Goal: Use online tool/utility: Use online tool/utility

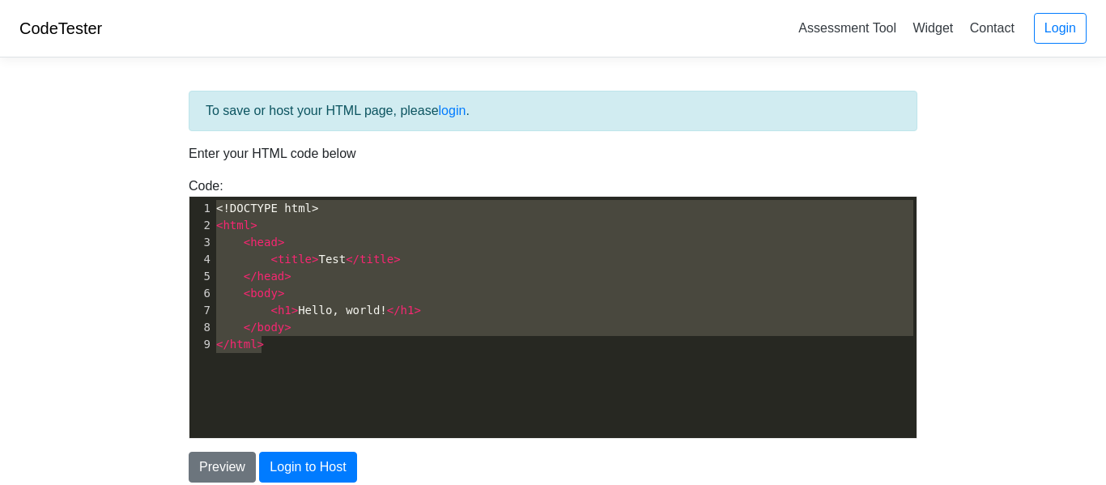
scroll to position [2, 0]
click at [222, 193] on div "Code: <!DOCTYPE html> <html> <head> <title>Test</title> </head> <body> <h1>Hell…" at bounding box center [552, 307] width 753 height 262
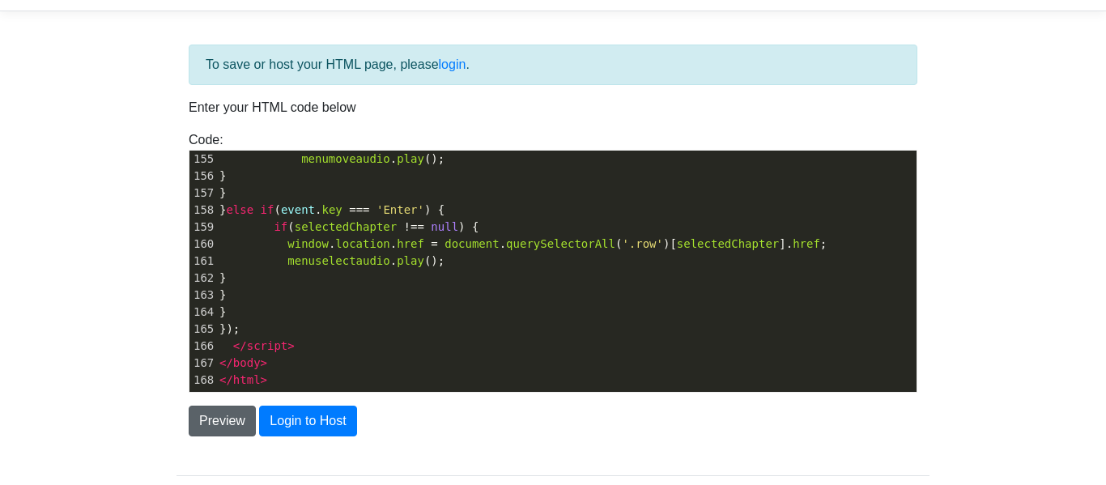
scroll to position [95, 0]
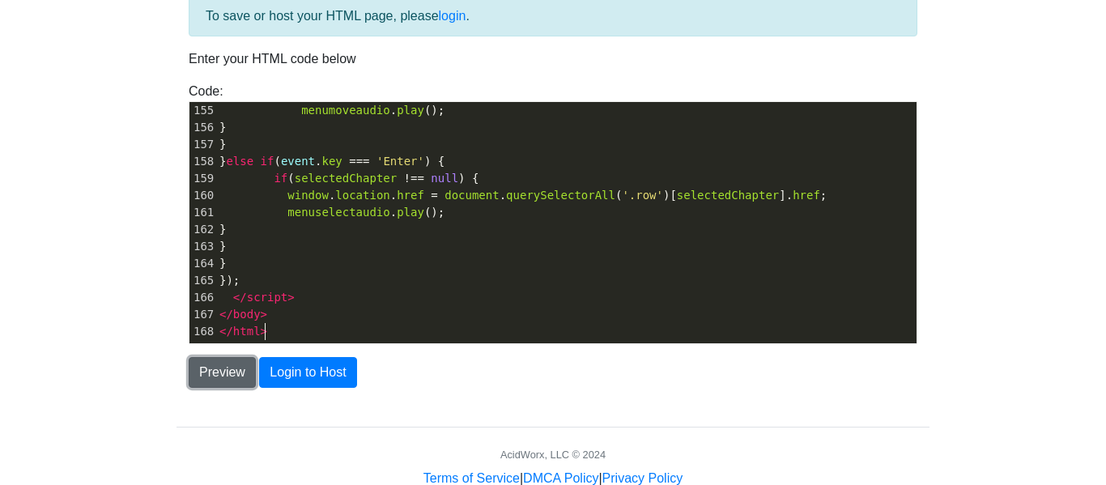
click at [212, 381] on button "Preview" at bounding box center [222, 372] width 67 height 31
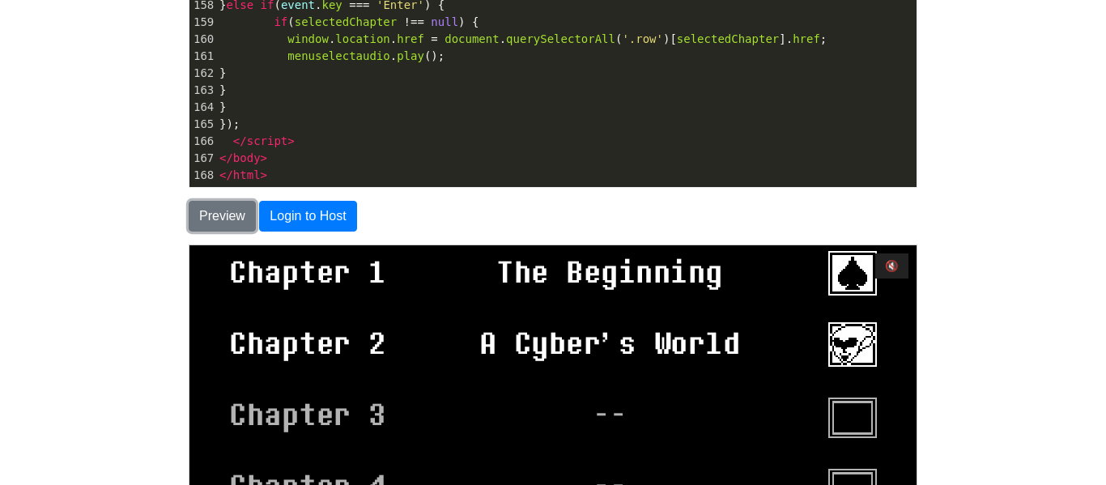
scroll to position [262, 0]
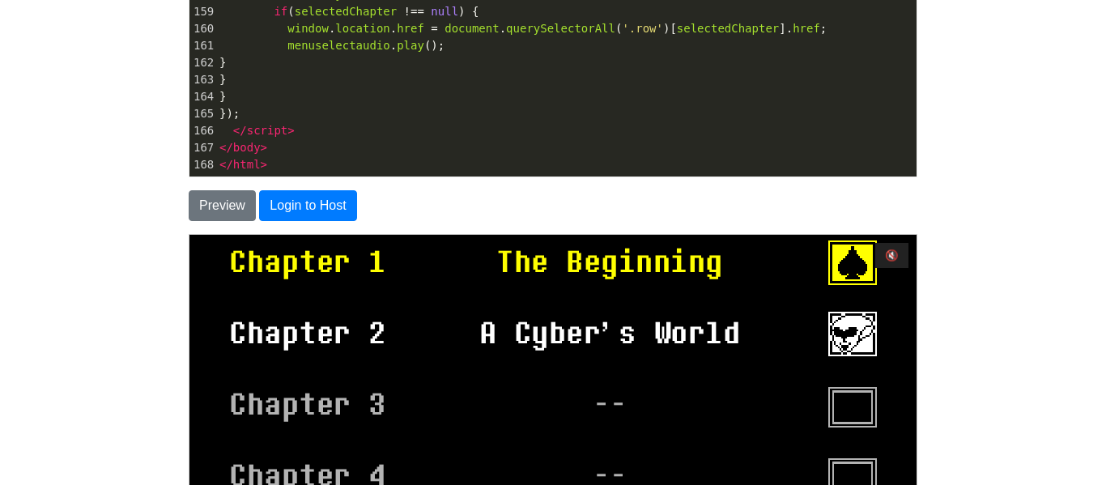
click at [617, 263] on span "The Beginning" at bounding box center [608, 261] width 411 height 57
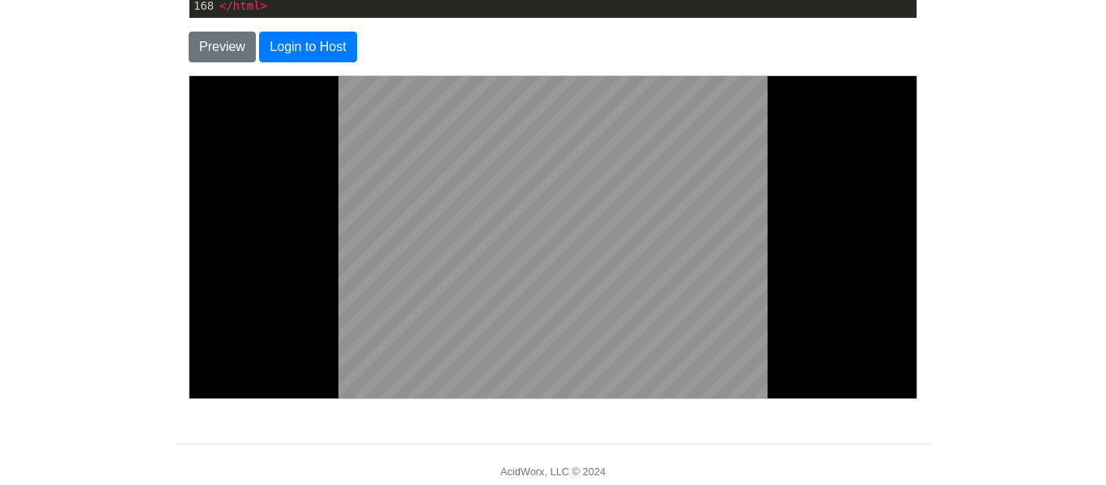
scroll to position [429, 0]
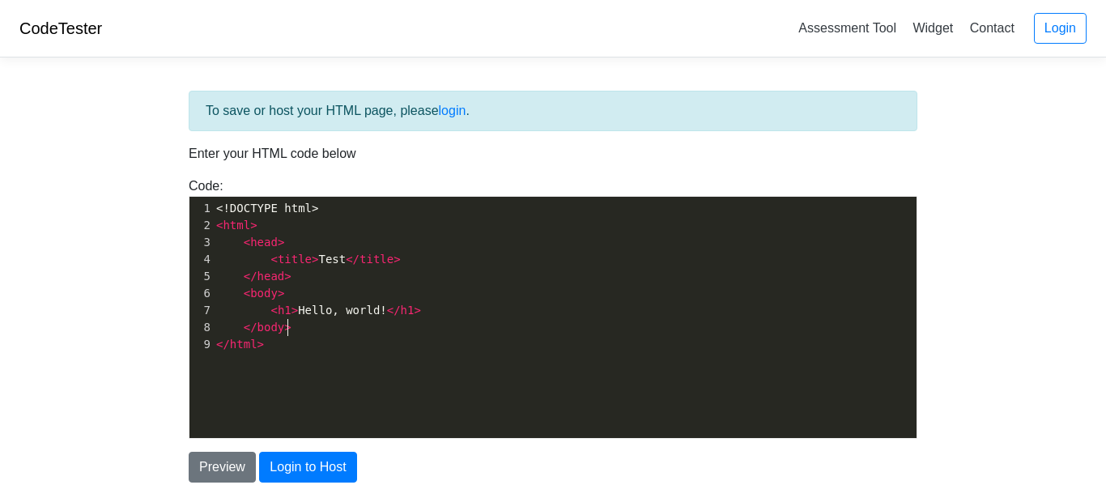
scroll to position [2, 0]
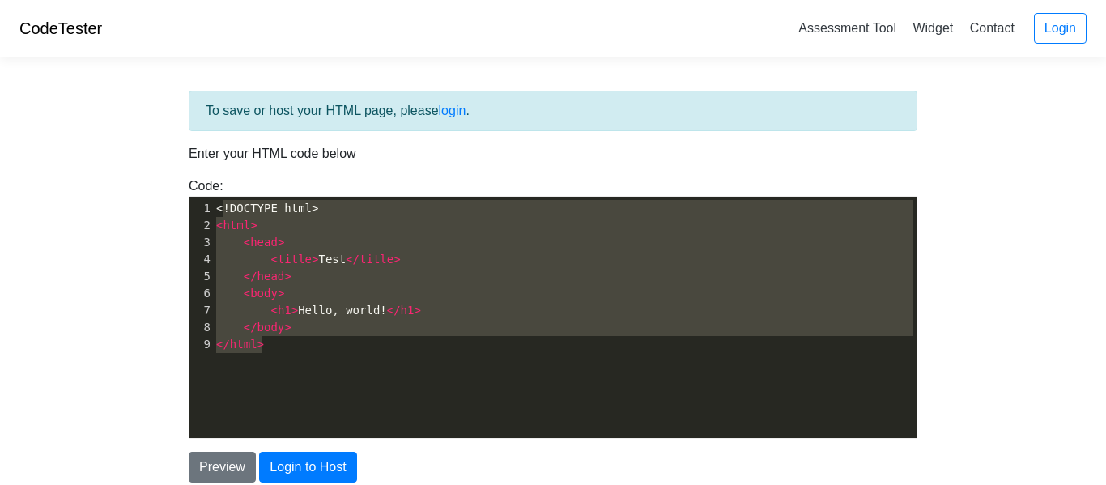
type textarea "<!DOCTYPE html> <html> <head> <title>Test</title> </head> <body> <h1>Hello, wor…"
drag, startPoint x: 304, startPoint y: 356, endPoint x: 215, endPoint y: 204, distance: 176.8
click at [215, 204] on div "x 1 <!DOCTYPE html> 2 < html > 3 < head > 4 < title > Test </ title > 5 </ head…" at bounding box center [564, 330] width 751 height 266
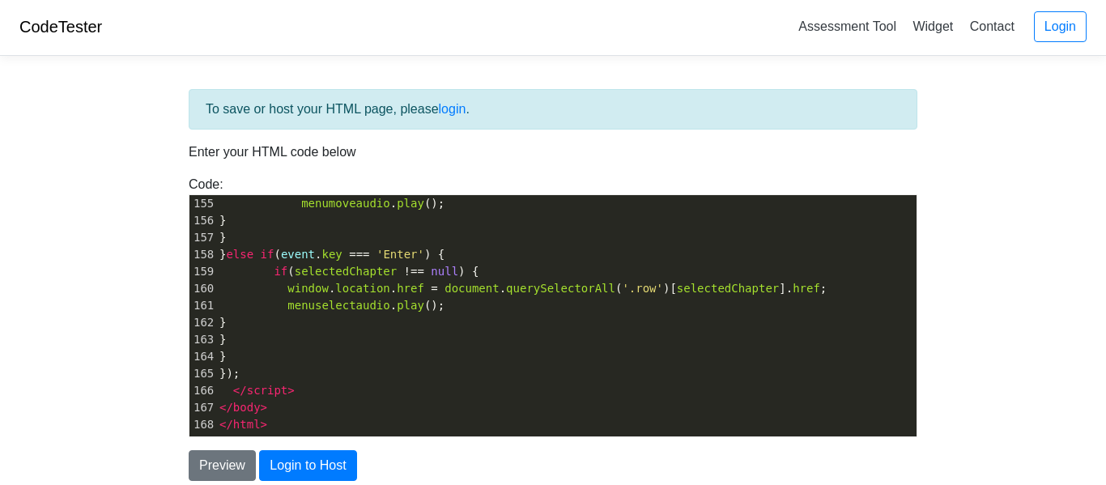
type textarea "​"
click at [223, 461] on button "Preview" at bounding box center [222, 465] width 67 height 31
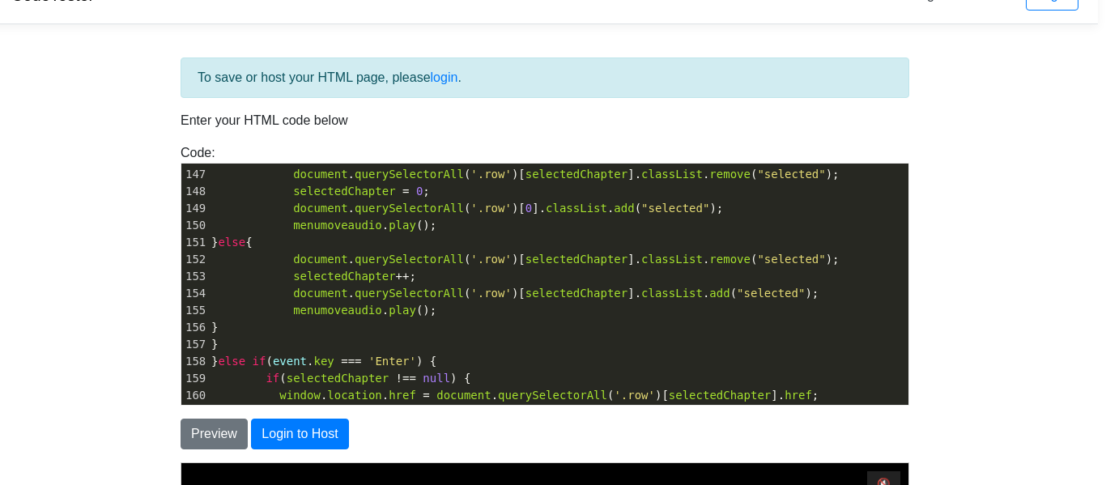
scroll to position [33, 0]
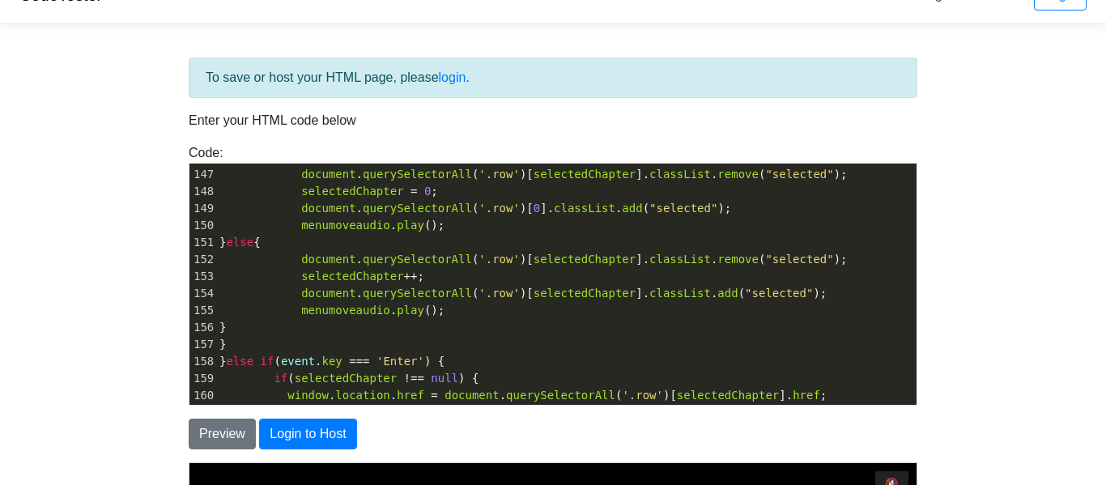
type textarea "​"
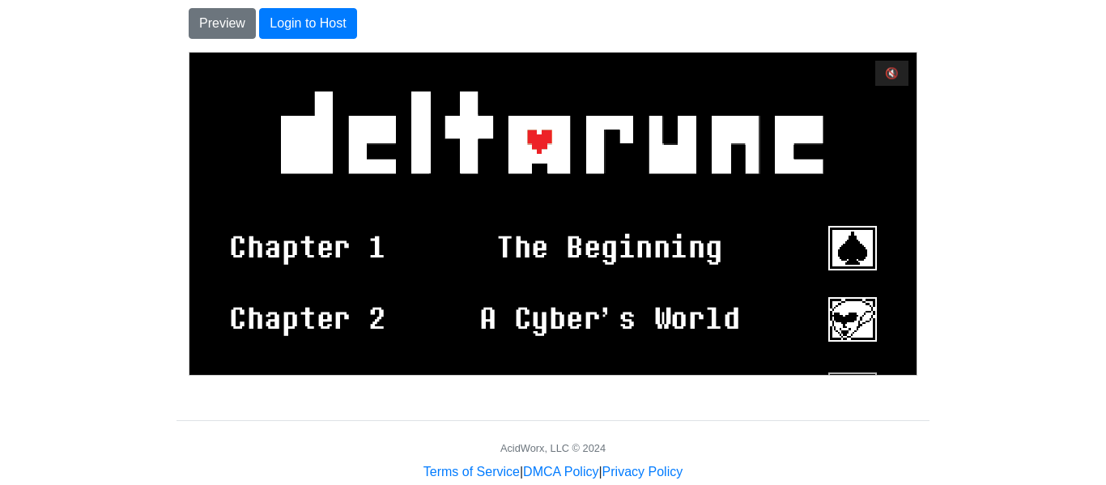
scroll to position [459, 0]
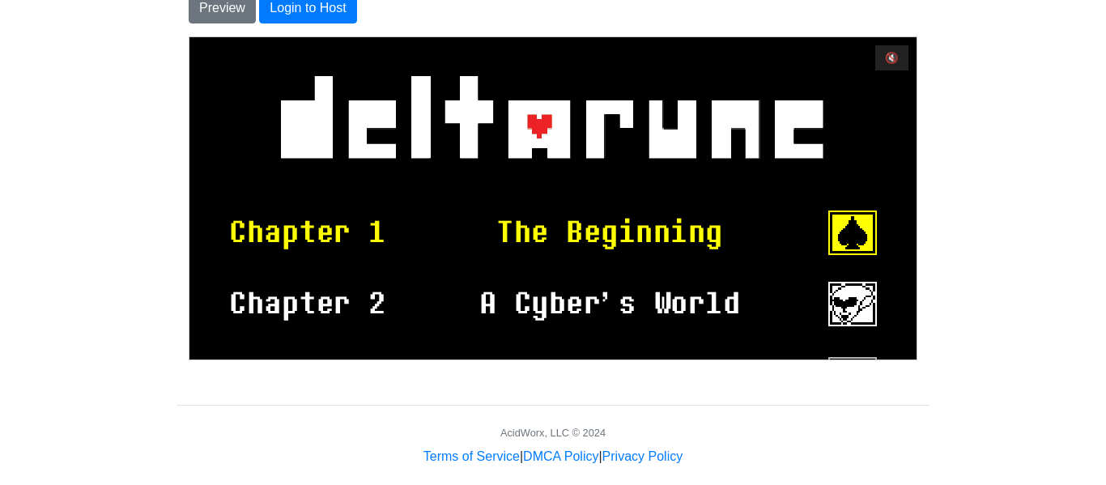
click at [432, 230] on span "The Beginning" at bounding box center [608, 231] width 411 height 57
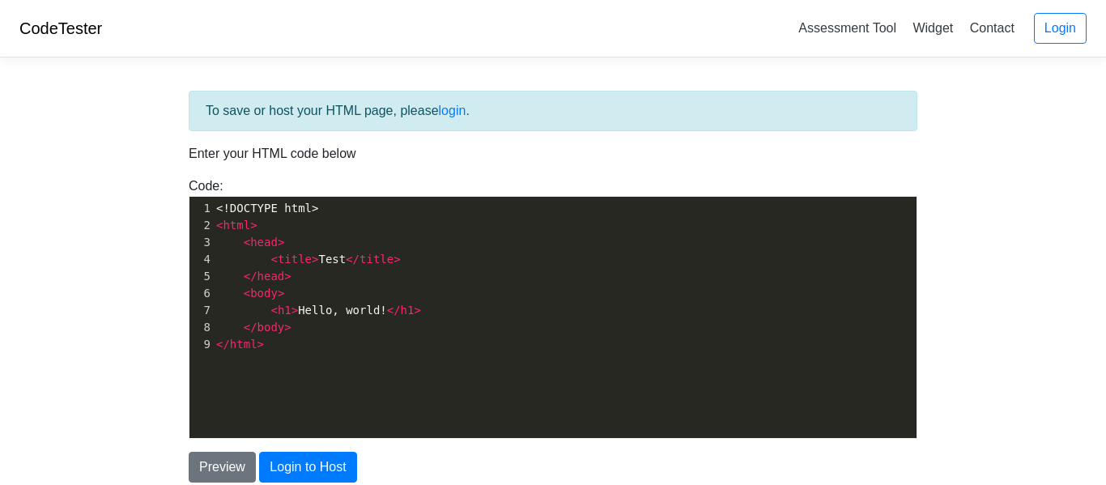
scroll to position [6, 0]
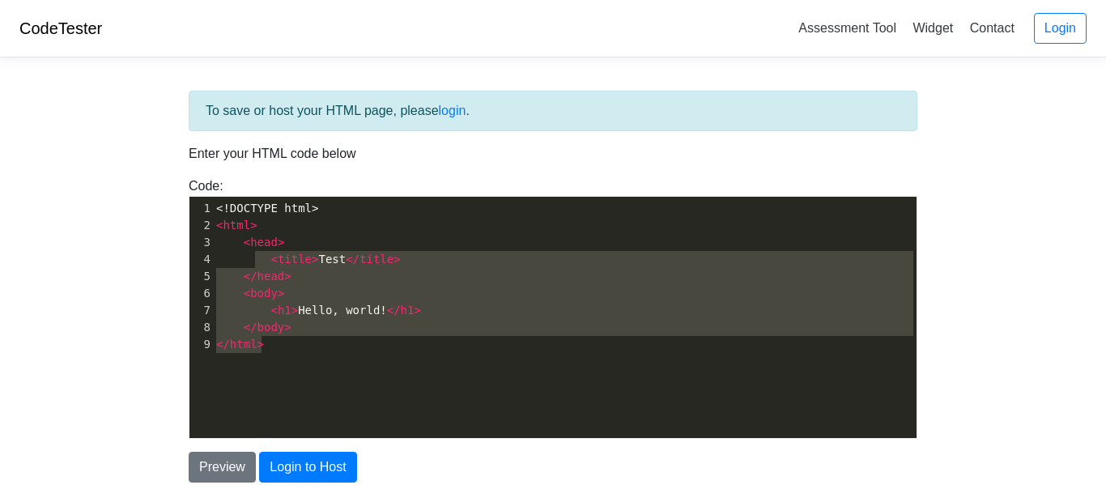
type textarea "<!DOCTYPE html> <html> <head> <title>Test</title> </head> <body> <h1>Hello, wor…"
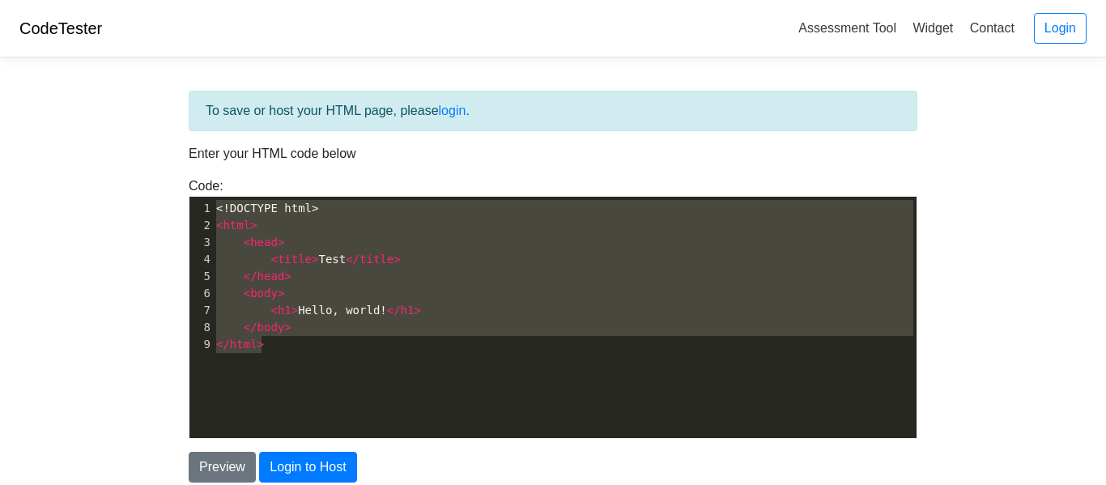
drag, startPoint x: 283, startPoint y: 343, endPoint x: 223, endPoint y: 160, distance: 192.5
click at [223, 160] on div "To save or host your HTML page, please login . Enter your HTML code below Code:…" at bounding box center [552, 287] width 753 height 392
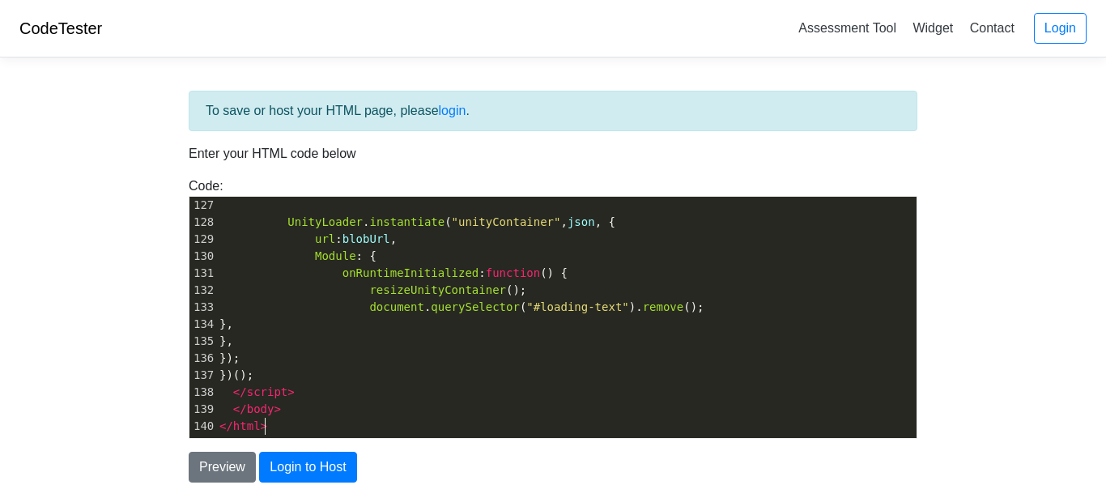
scroll to position [2146, 0]
click at [215, 470] on button "Preview" at bounding box center [222, 467] width 67 height 31
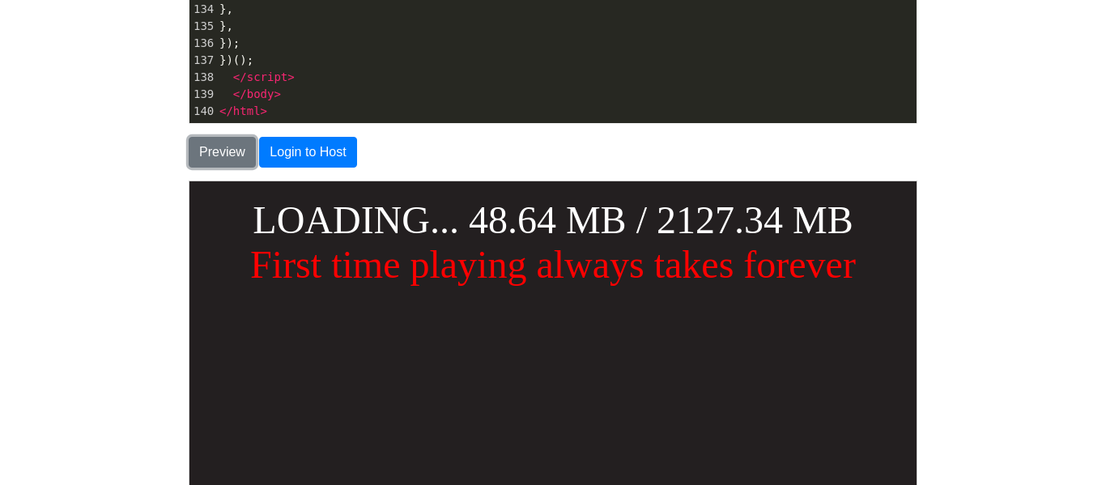
scroll to position [313, 0]
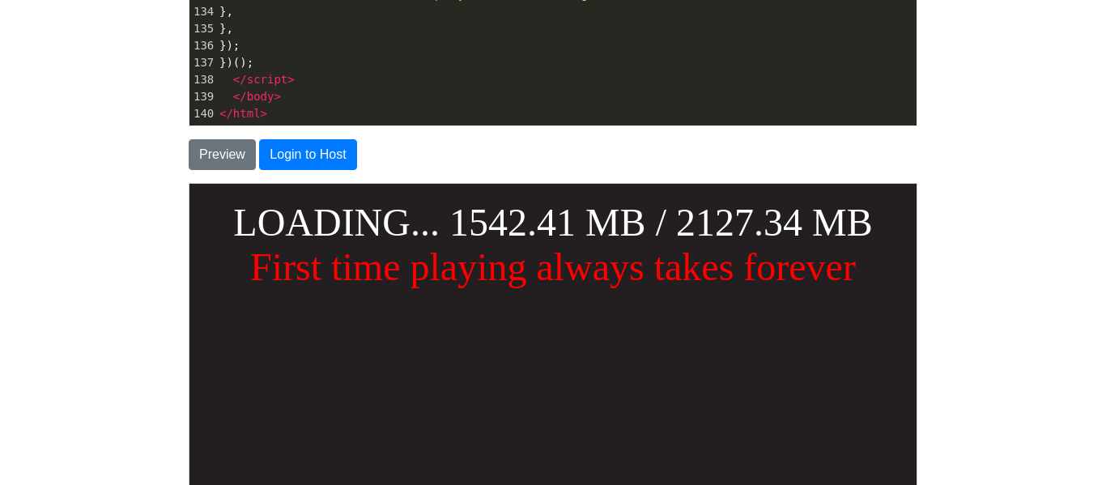
click at [527, 267] on span "First time playing always takes forever" at bounding box center [552, 266] width 606 height 43
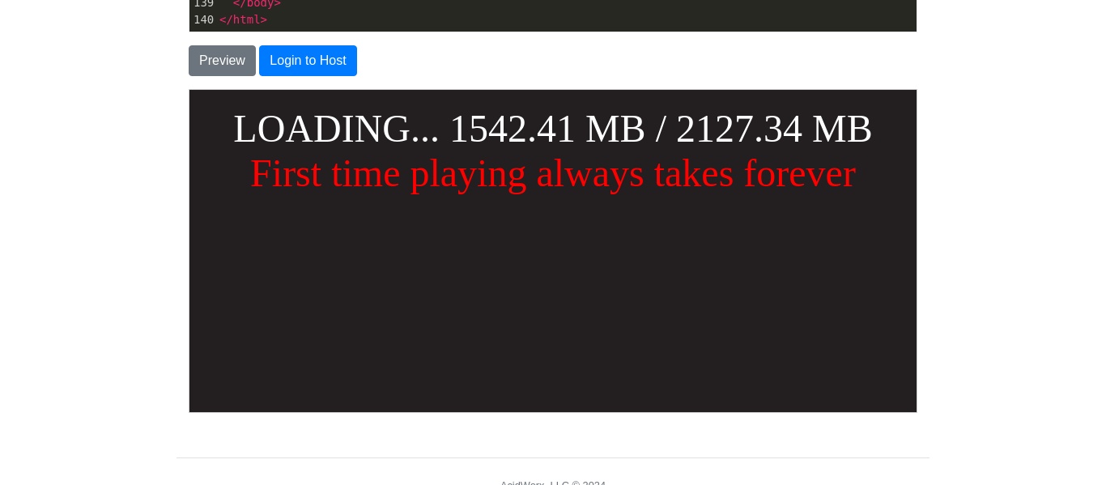
scroll to position [407, 0]
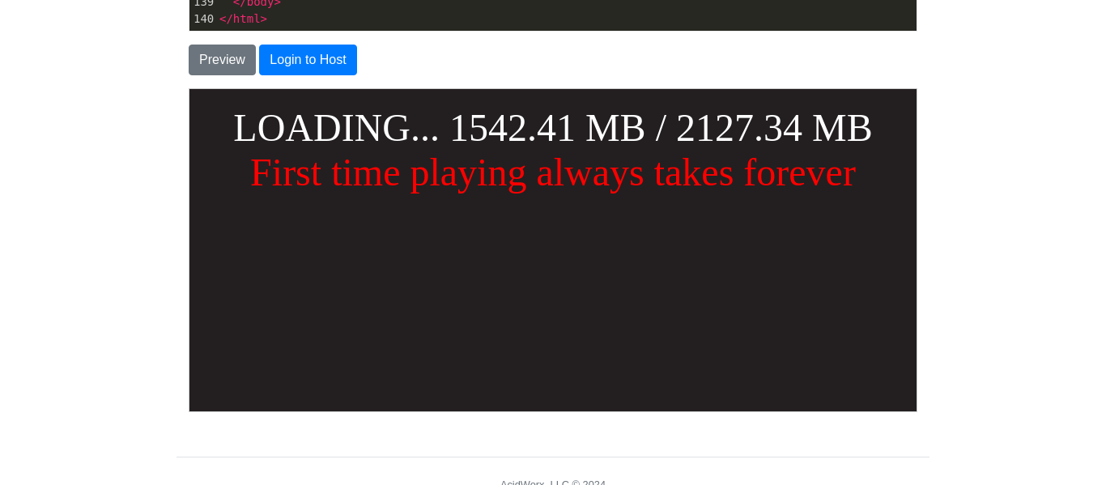
click at [722, 266] on body "LOADING... 1542.41 MB / 2127.34 MB First time playing always takes forever" at bounding box center [552, 249] width 727 height 322
click at [536, 274] on body "LOADING... 1542.41 MB / 2127.34 MB First time playing always takes forever" at bounding box center [552, 249] width 727 height 322
click at [583, 246] on body "LOADING... 1542.41 MB / 2127.34 MB First time playing always takes forever" at bounding box center [552, 249] width 727 height 322
